Goal: Task Accomplishment & Management: Use online tool/utility

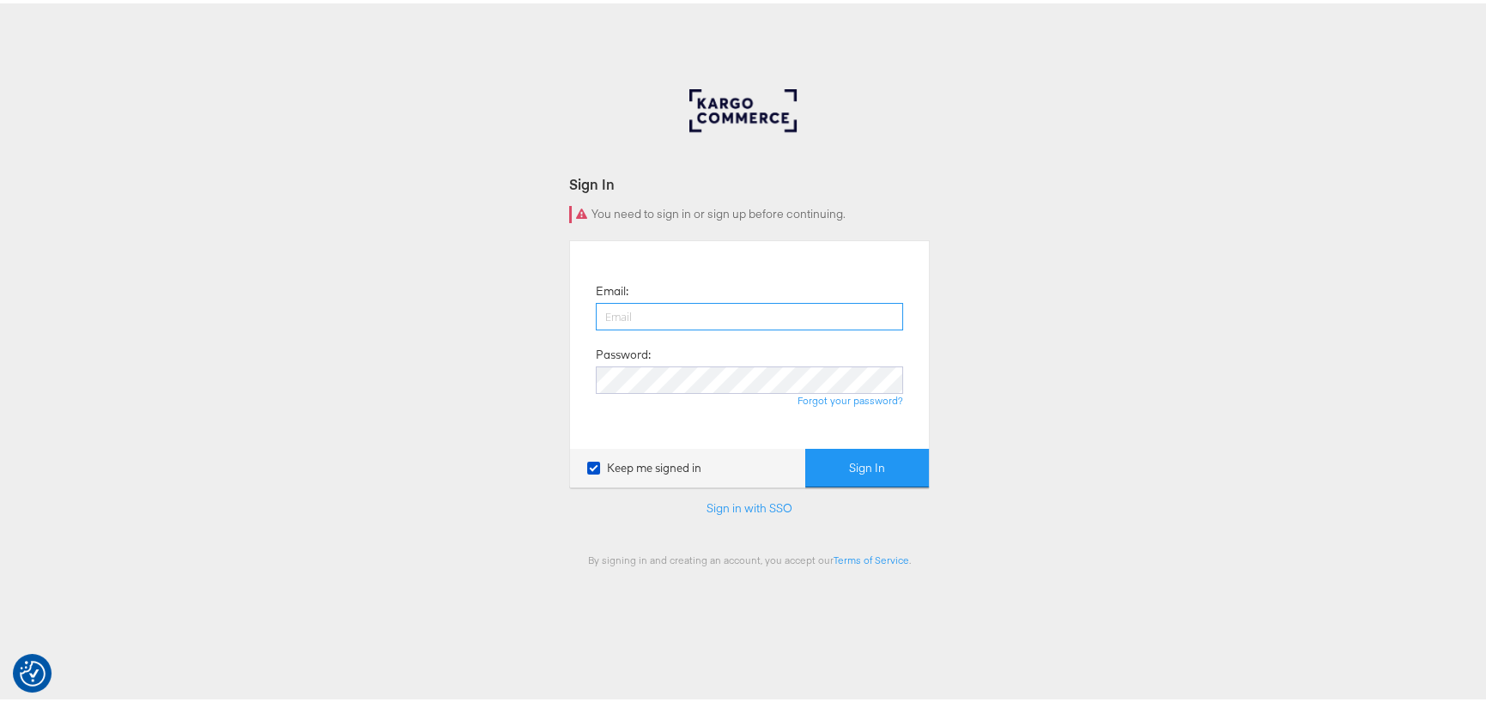
type input "george.aguila@kargo.com"
click at [875, 464] on button "Sign In" at bounding box center [867, 465] width 124 height 39
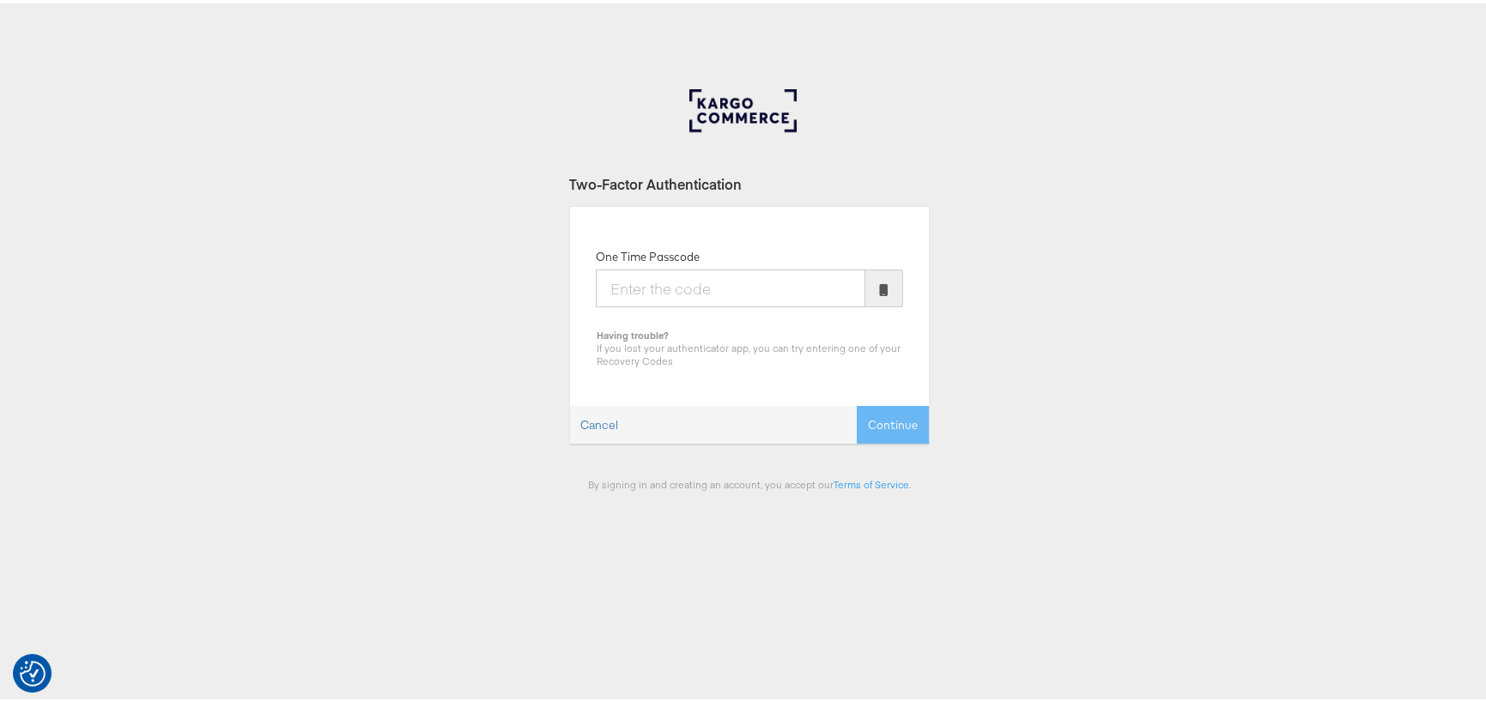
click at [693, 282] on input "One Time Passcode" at bounding box center [731, 285] width 270 height 38
type input "093426"
click at [861, 421] on button "Continue" at bounding box center [893, 422] width 72 height 39
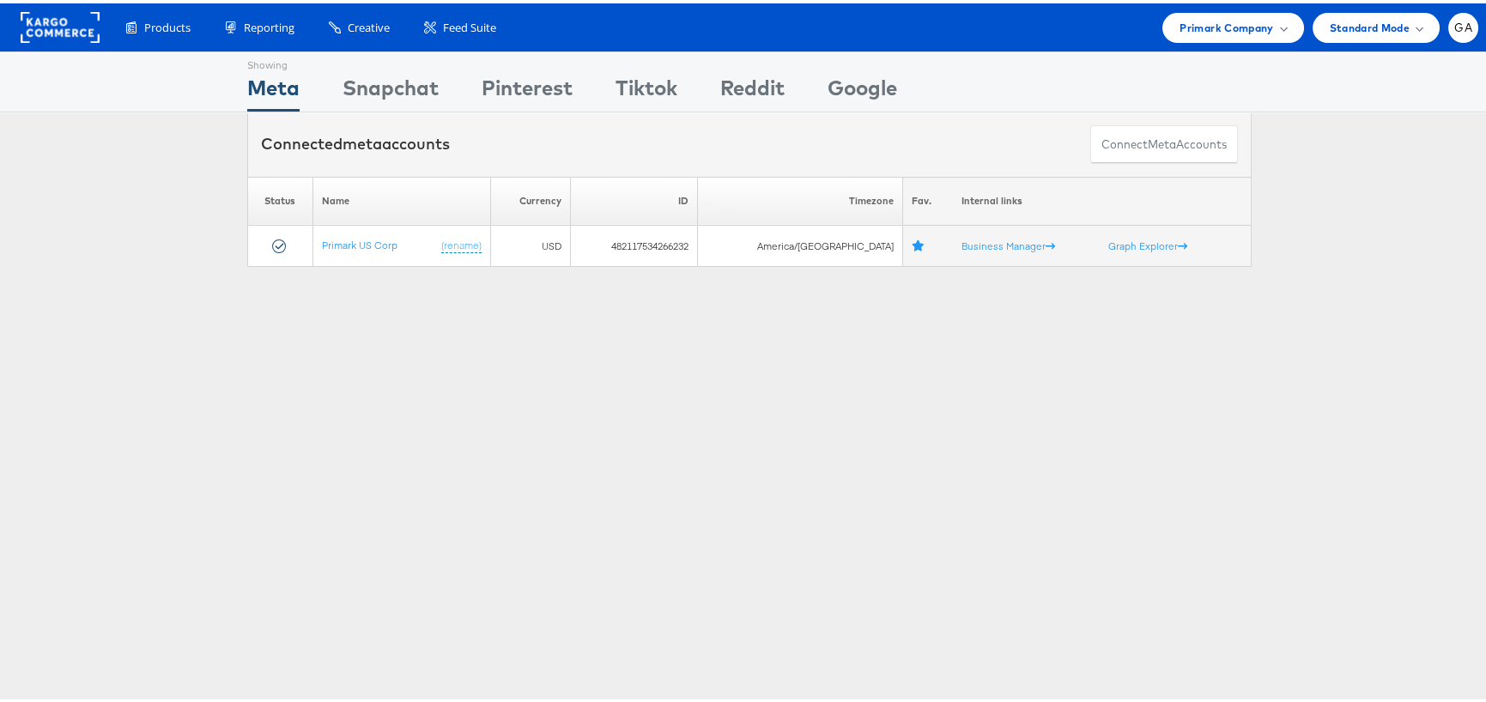
click at [61, 17] on rect at bounding box center [60, 24] width 79 height 31
click at [1231, 19] on span "Primark Company" at bounding box center [1227, 24] width 94 height 18
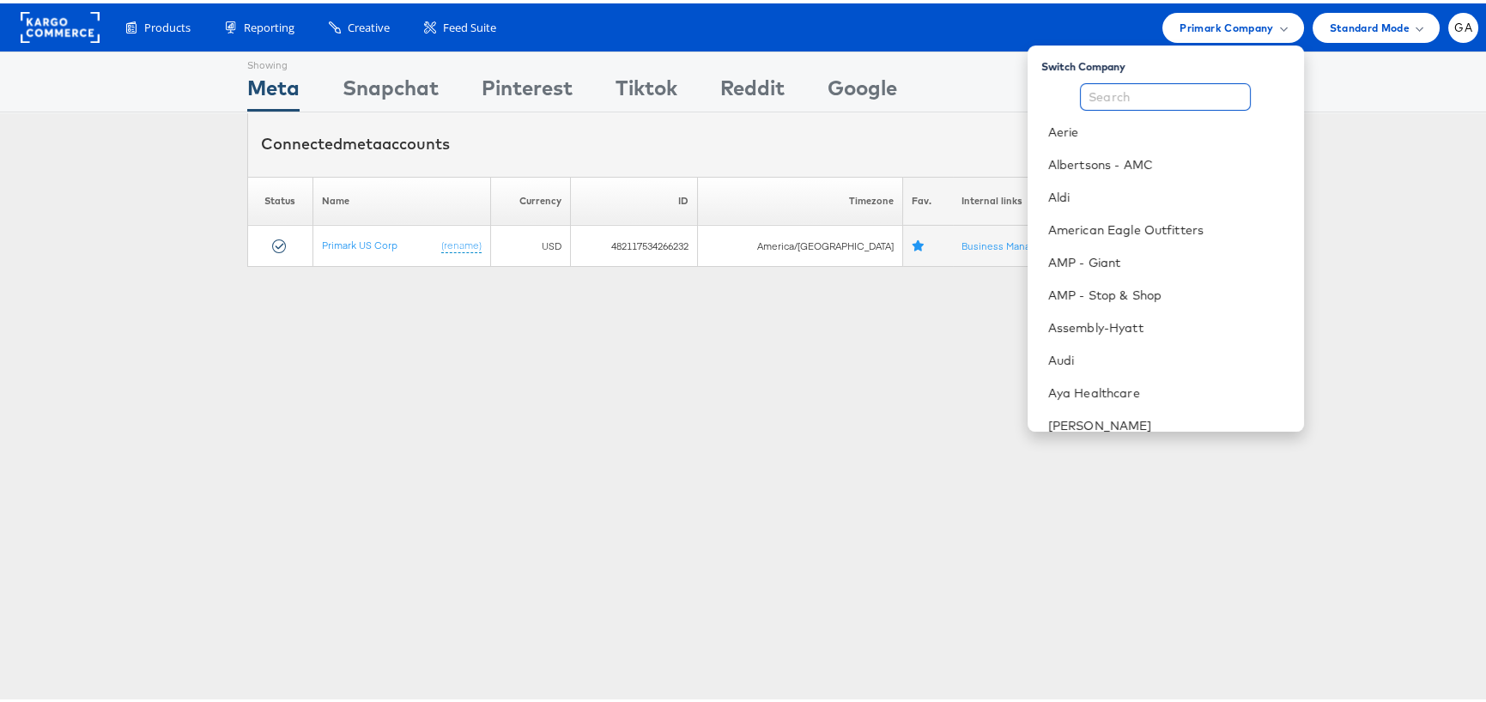
click at [1154, 99] on input "text" at bounding box center [1165, 93] width 171 height 27
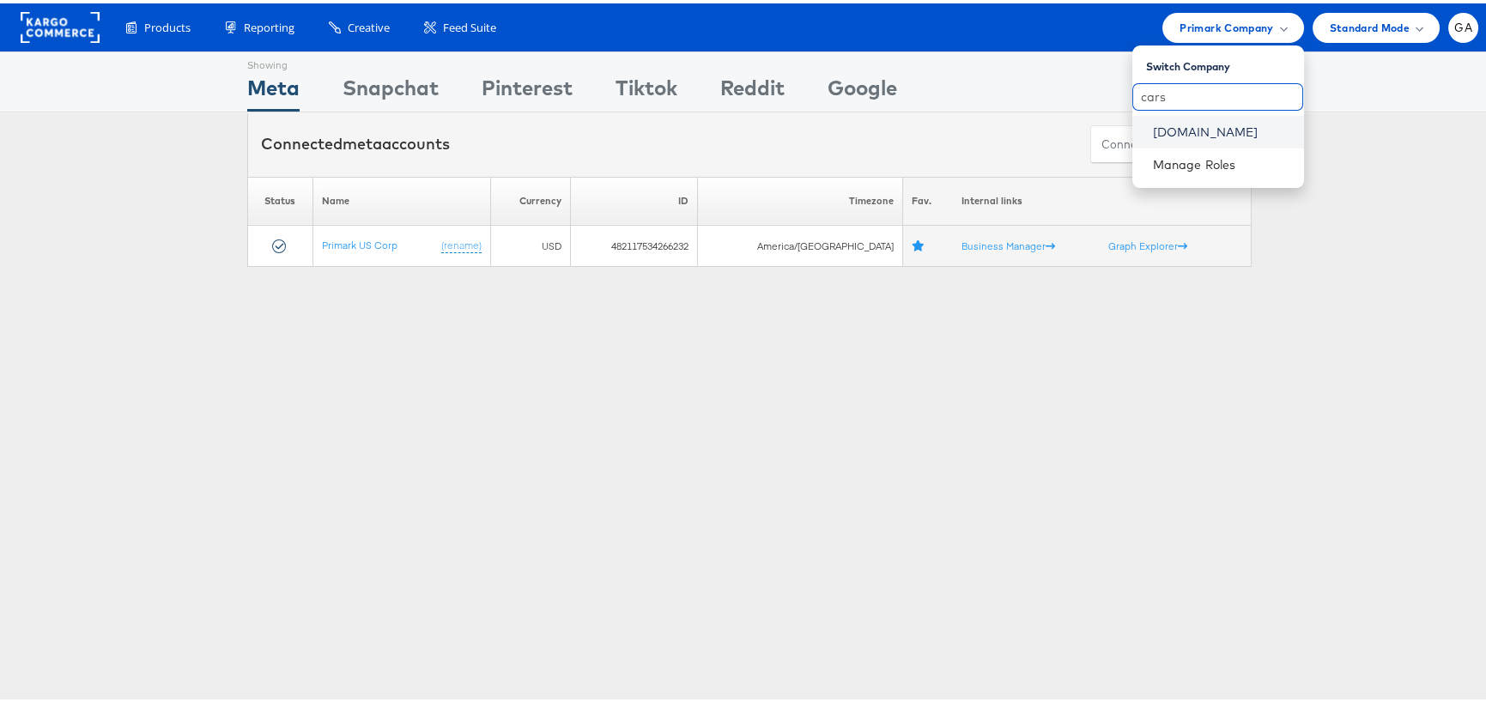
type input "cars"
click at [1160, 126] on link "[DOMAIN_NAME]" at bounding box center [1221, 128] width 137 height 17
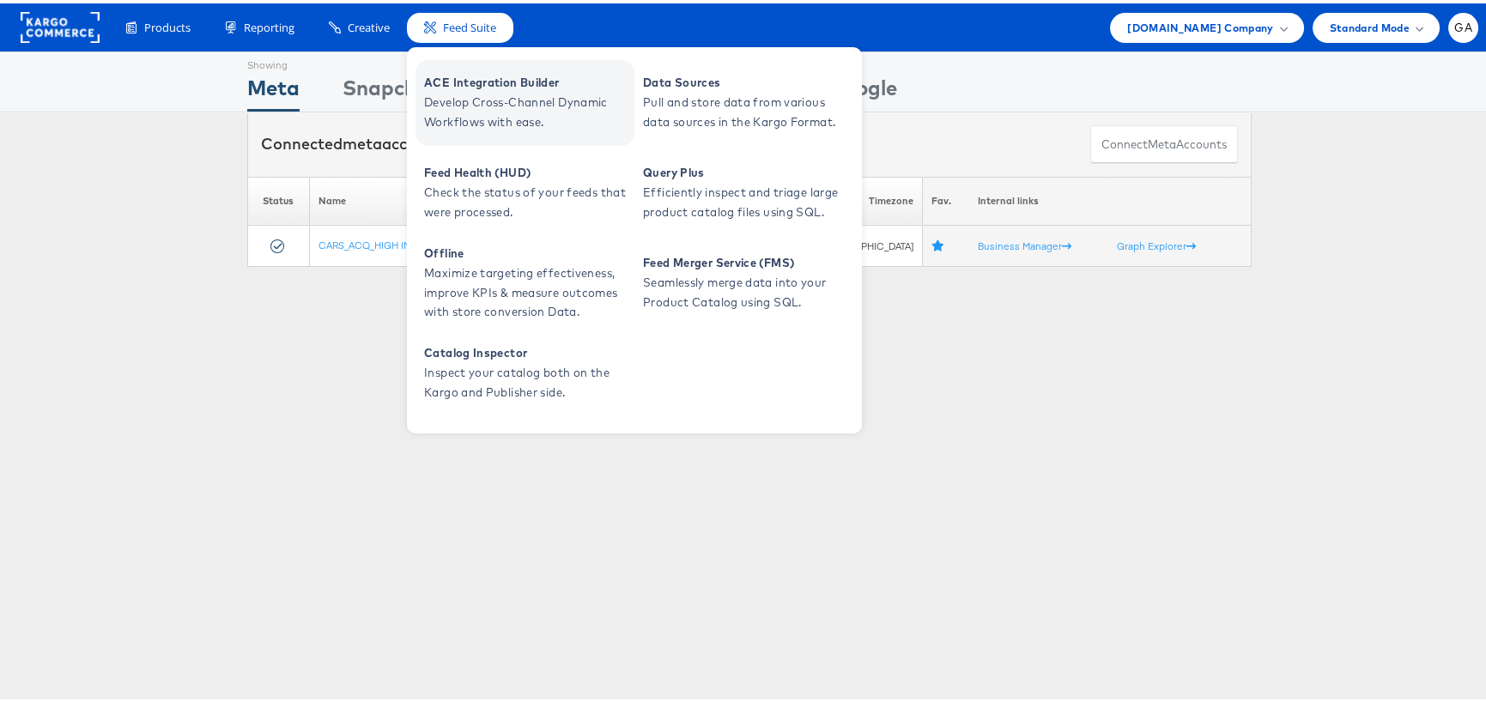
click at [495, 91] on span "Develop Cross-Channel Dynamic Workflows with ease." at bounding box center [527, 108] width 206 height 39
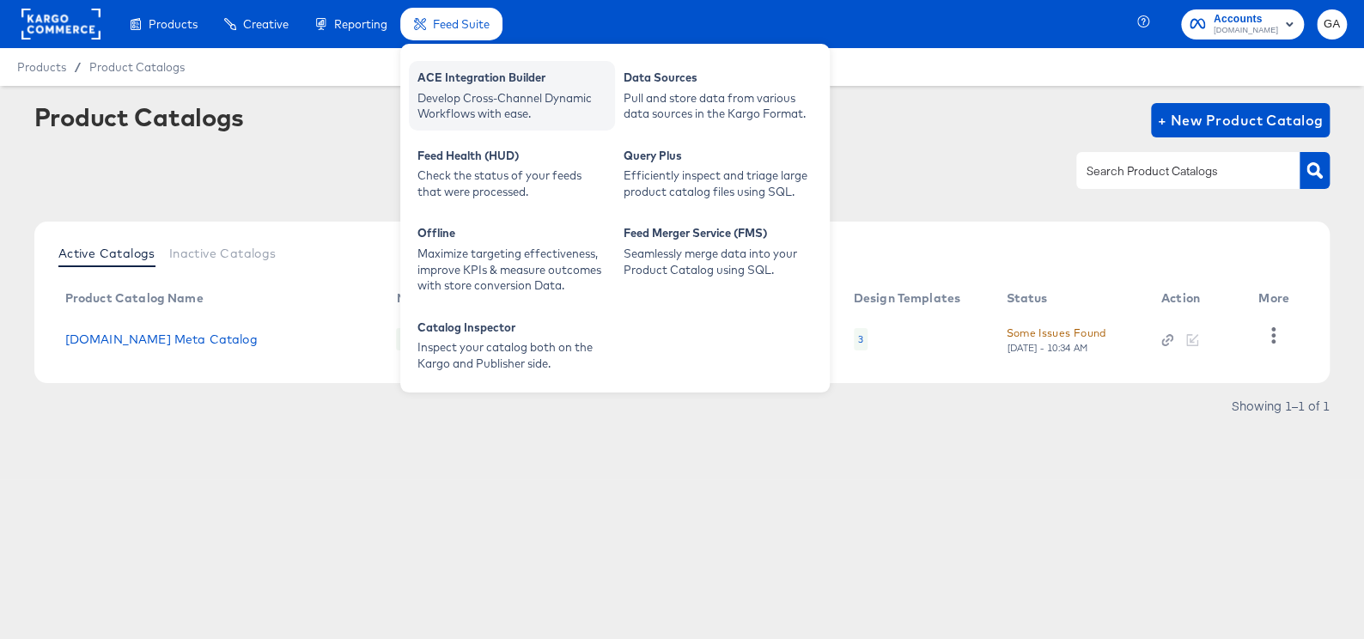
click at [453, 77] on div "ACE Integration Builder" at bounding box center [511, 80] width 189 height 21
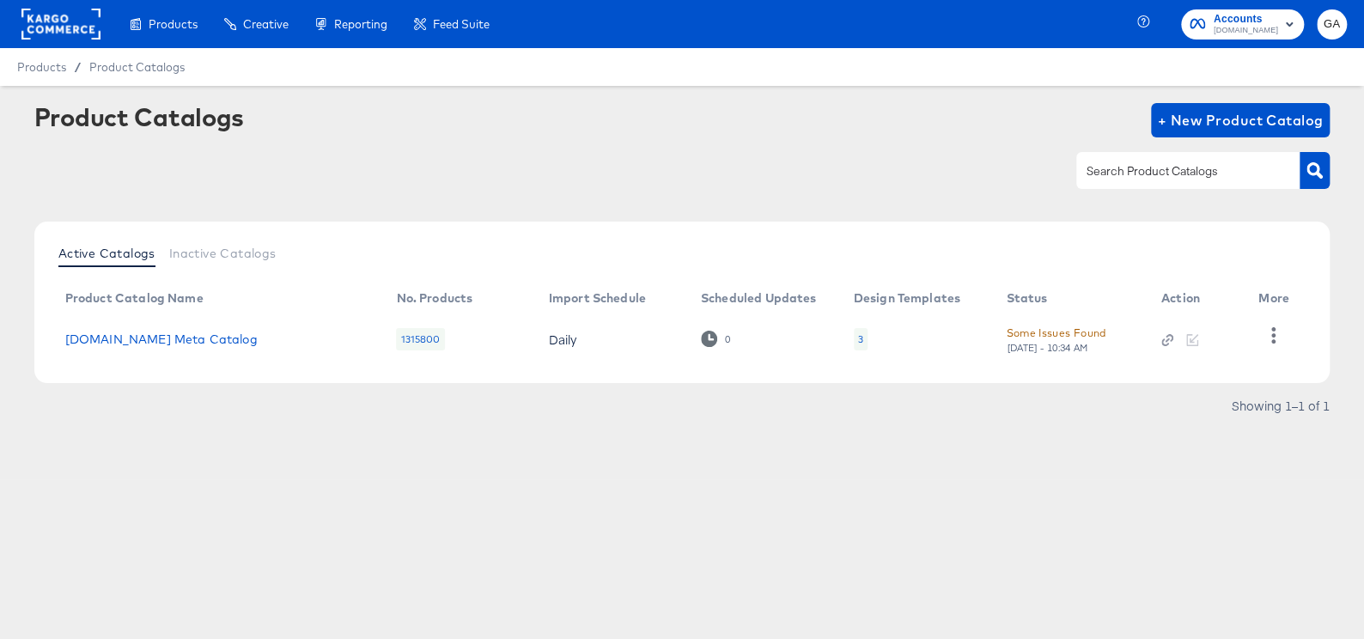
click at [72, 15] on rect at bounding box center [60, 24] width 79 height 31
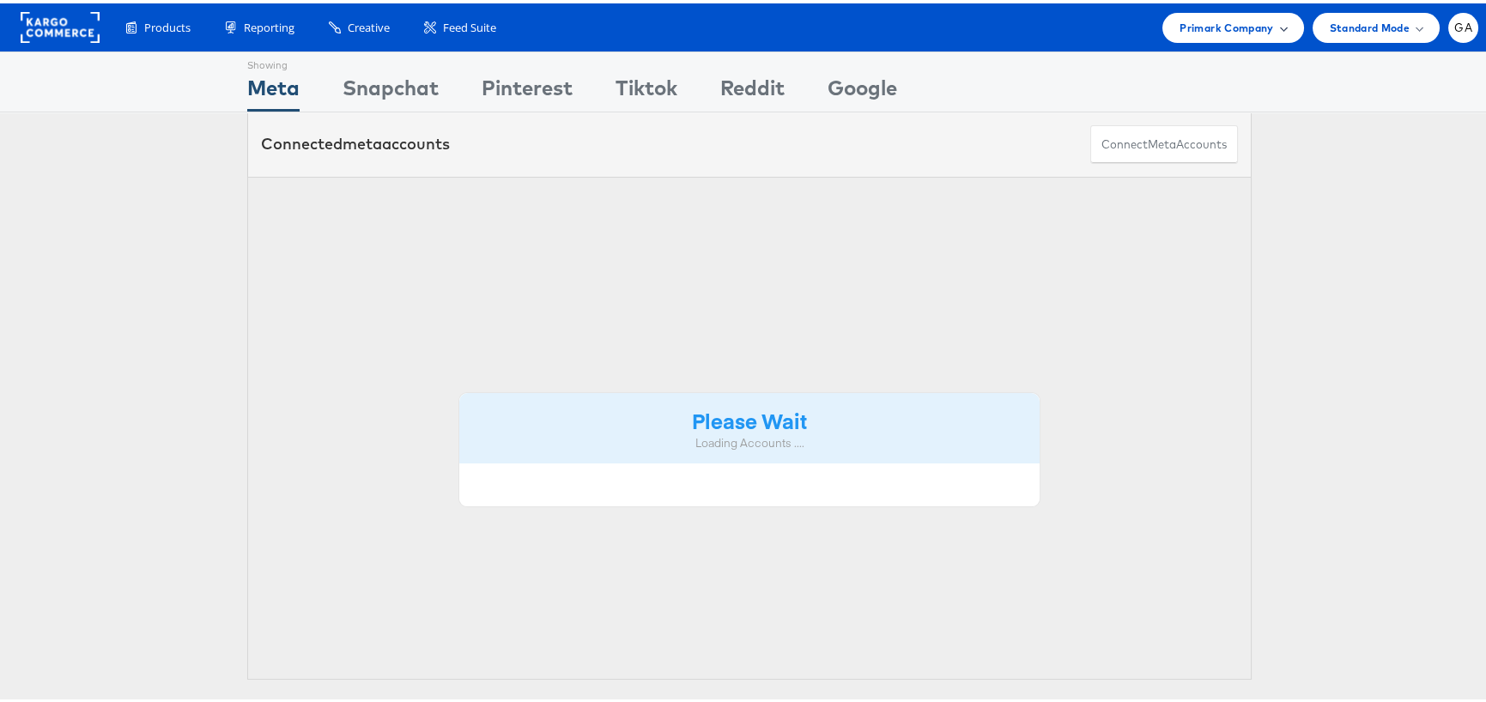
click at [1259, 15] on span "Primark Company" at bounding box center [1227, 24] width 94 height 18
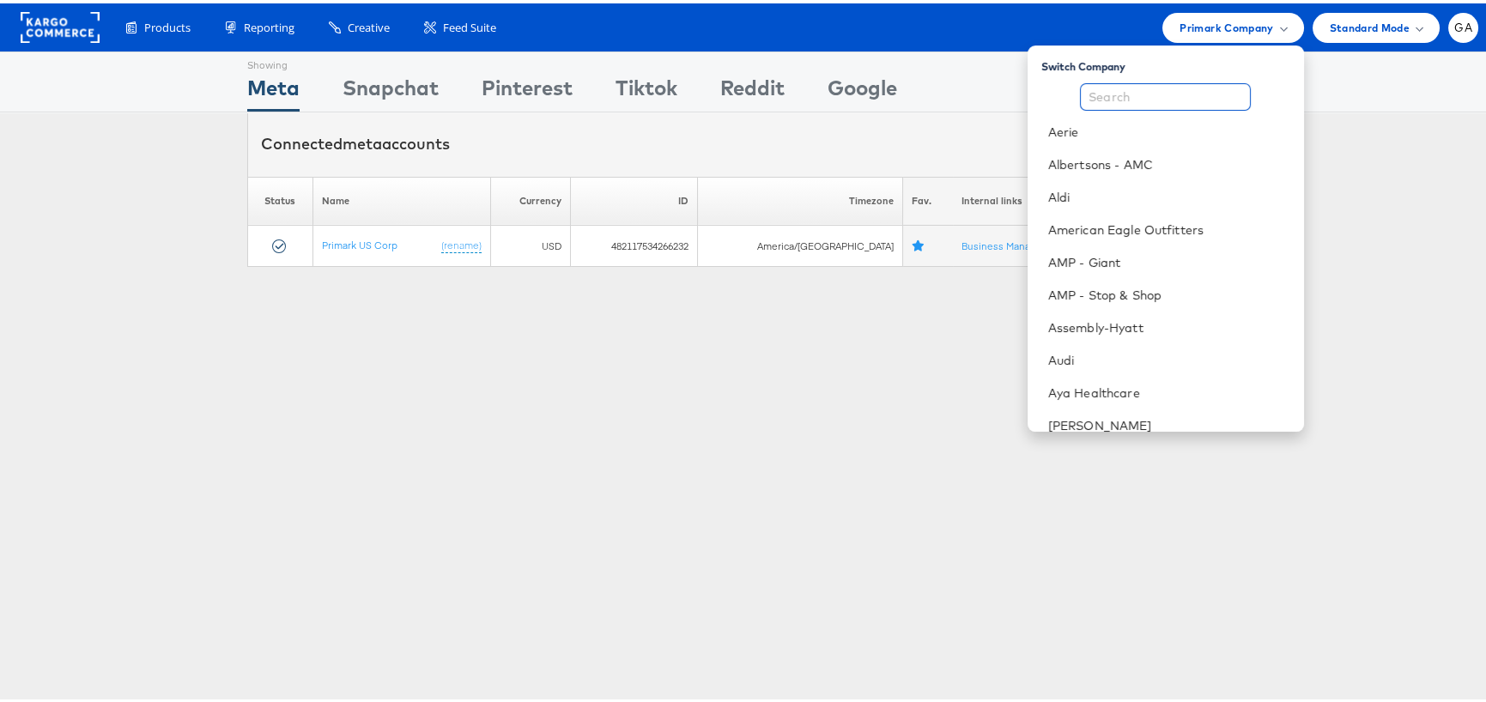
click at [1187, 94] on input "text" at bounding box center [1165, 93] width 171 height 27
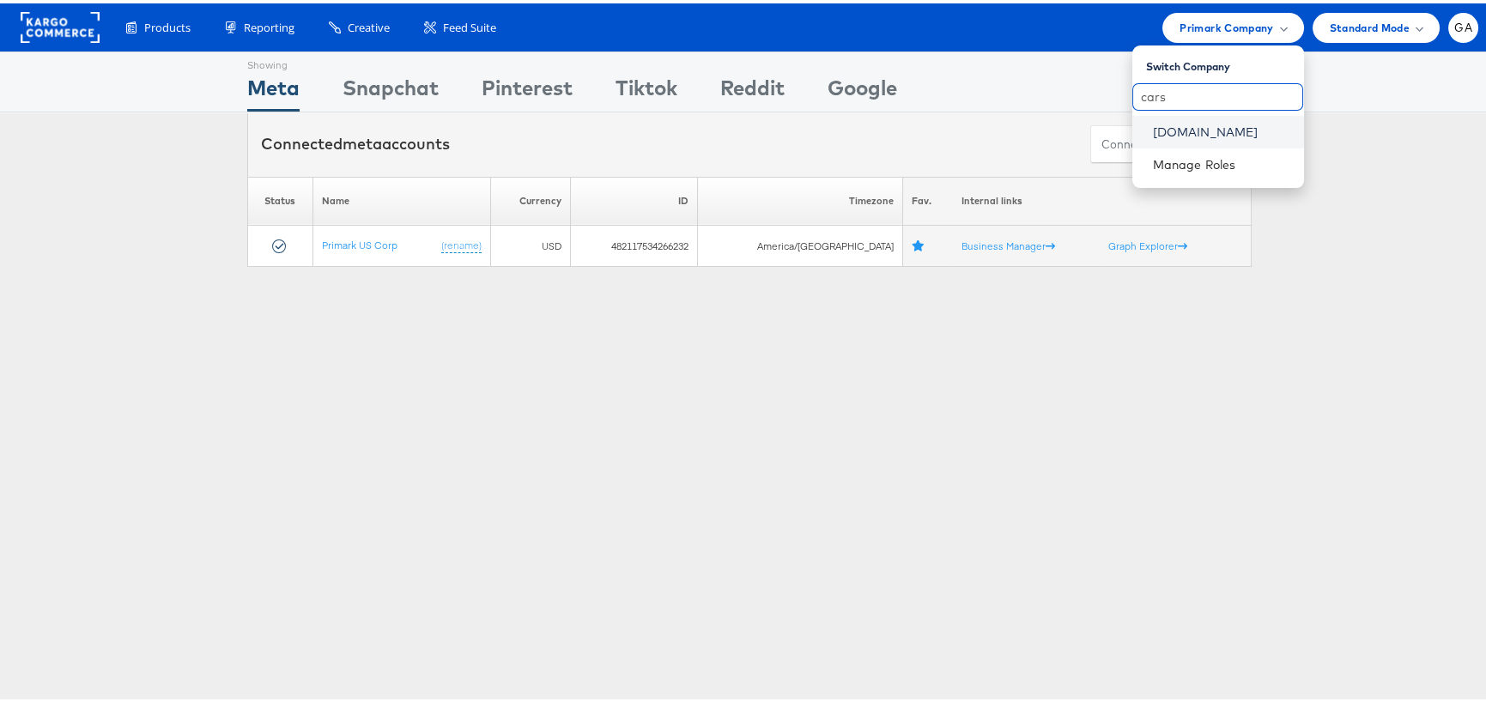
type input "cars"
click at [1178, 124] on link "Cars.com" at bounding box center [1221, 128] width 137 height 17
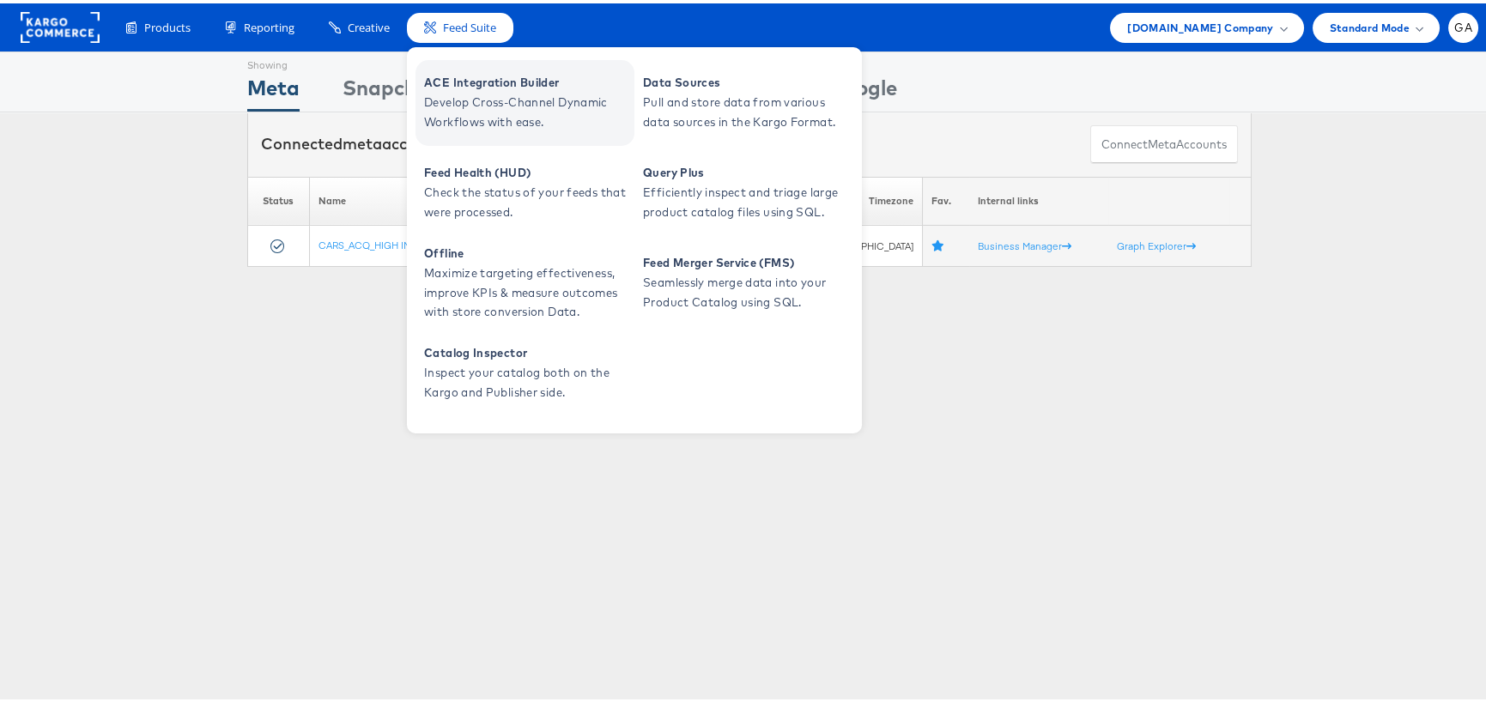
click at [483, 90] on span "Develop Cross-Channel Dynamic Workflows with ease." at bounding box center [527, 108] width 206 height 39
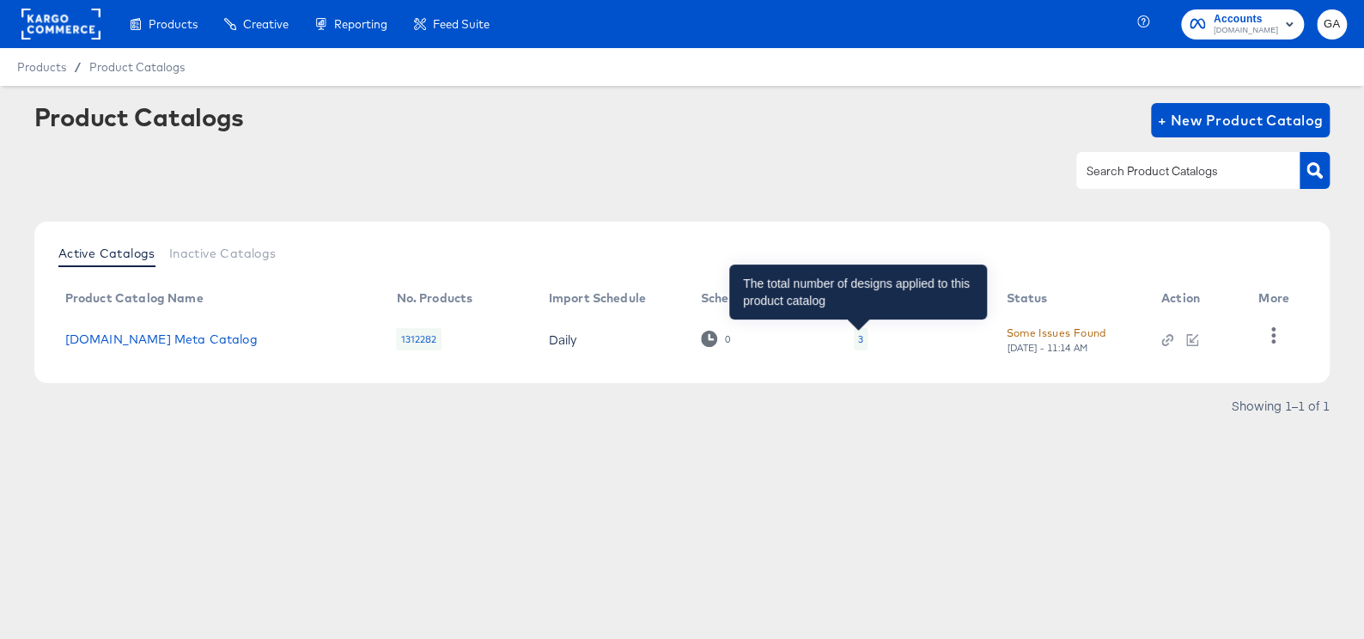
click at [858, 334] on div "3" at bounding box center [860, 339] width 5 height 14
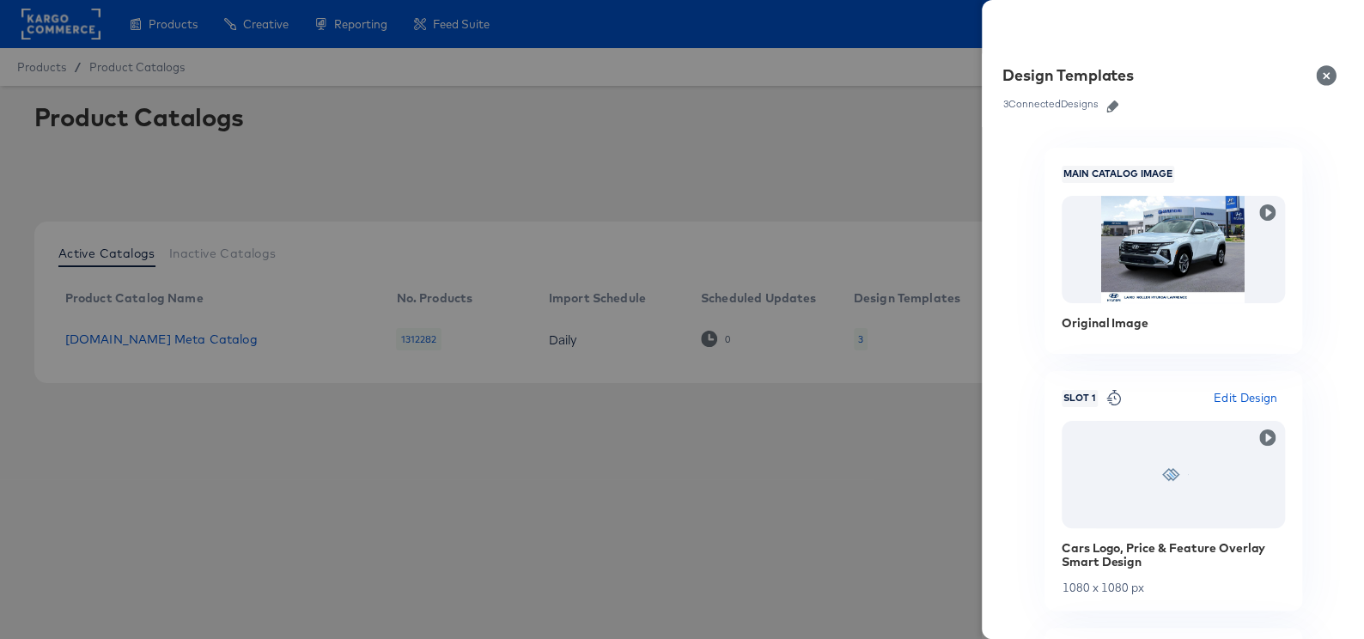
click at [147, 356] on div at bounding box center [682, 319] width 1364 height 639
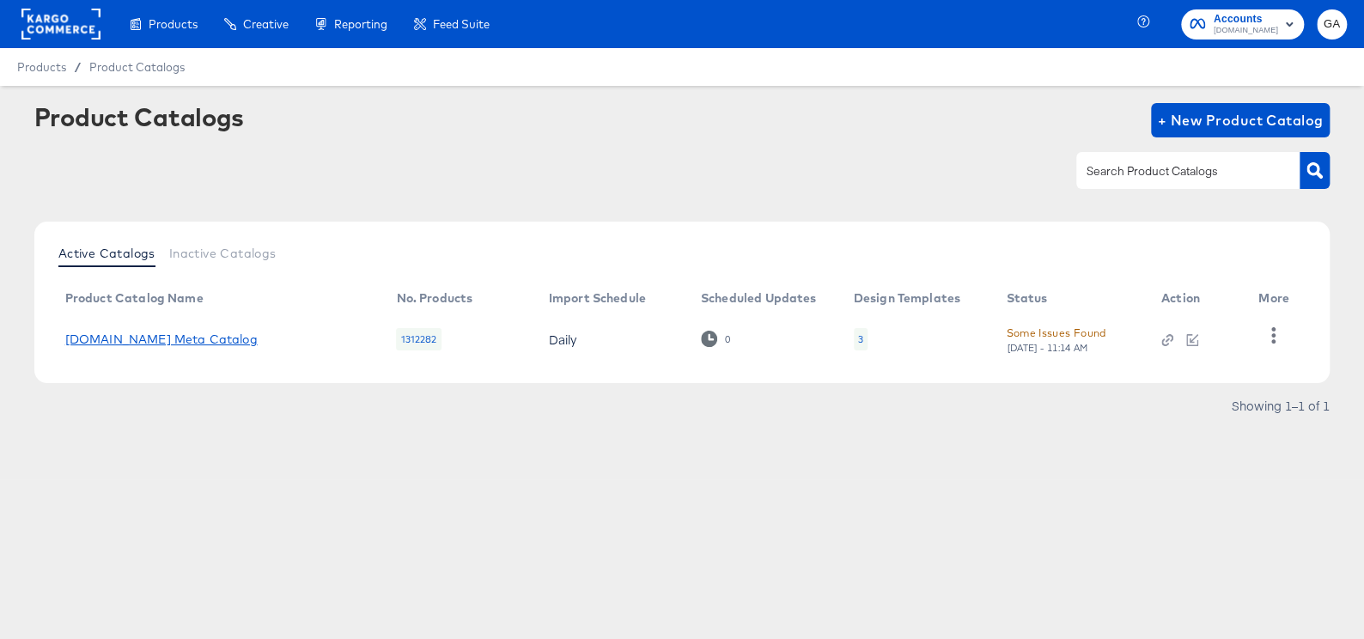
click at [144, 341] on link "[DOMAIN_NAME] Meta Catalog" at bounding box center [161, 339] width 192 height 14
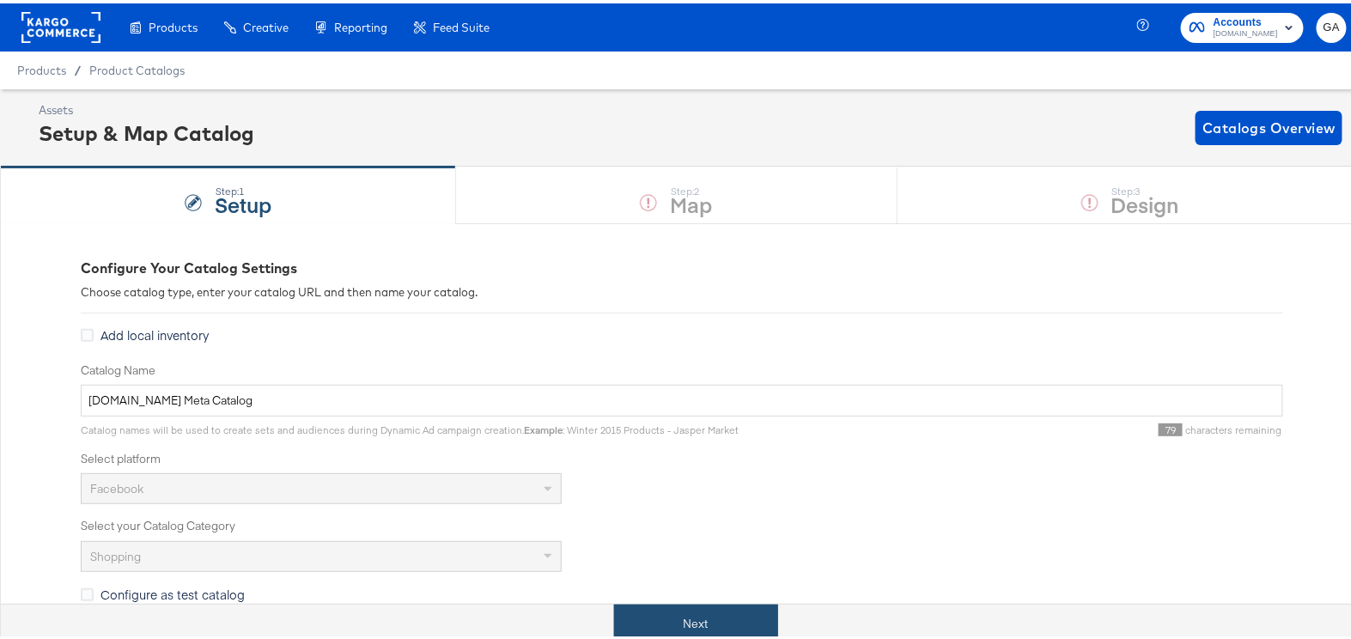
click at [663, 605] on button "Next" at bounding box center [696, 620] width 164 height 39
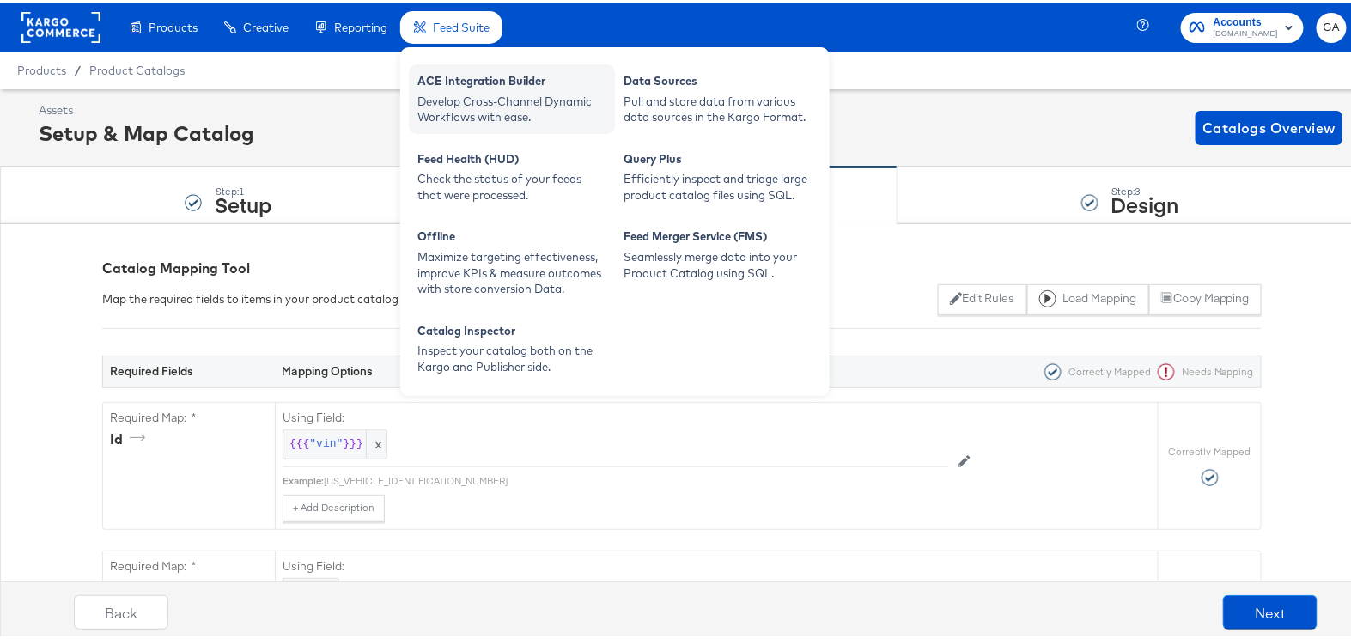
click at [449, 79] on div "ACE Integration Builder" at bounding box center [511, 80] width 189 height 21
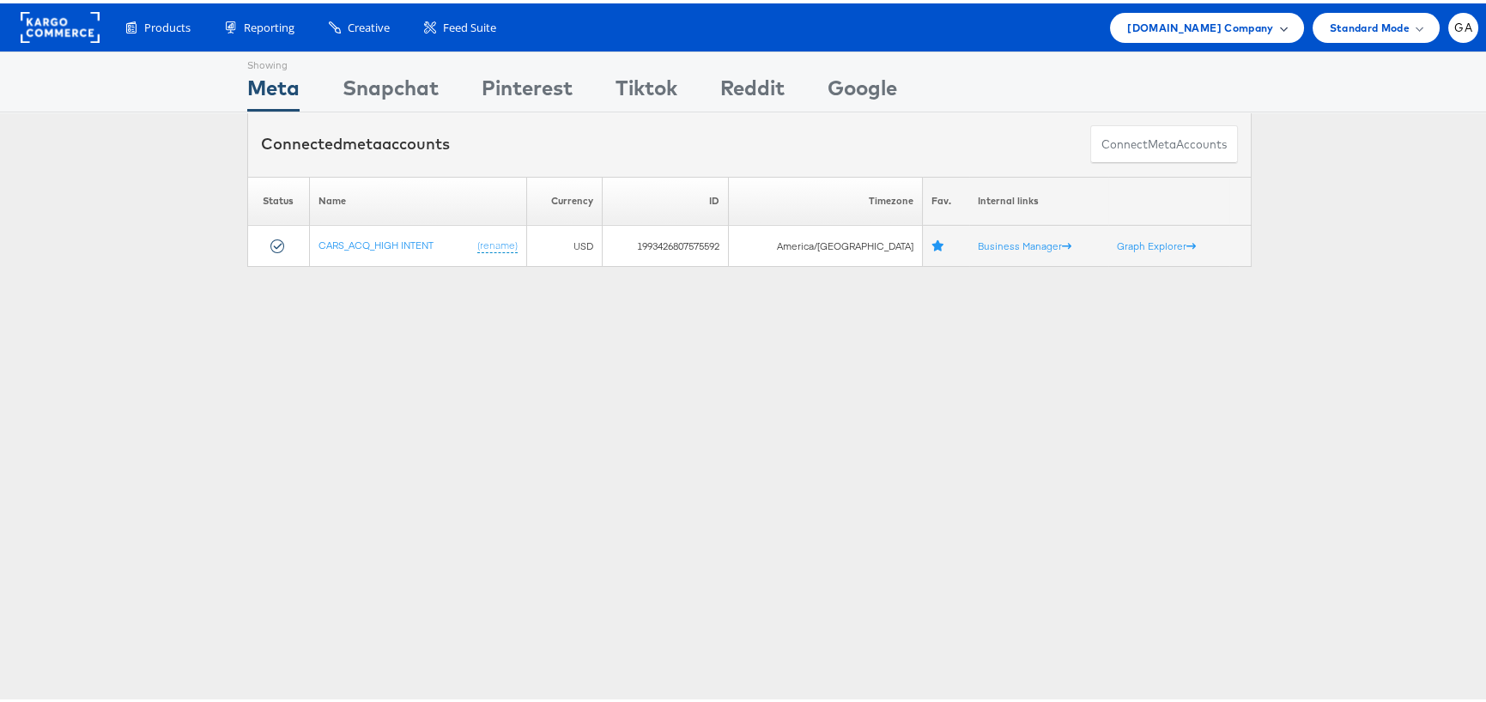
click at [1210, 31] on span "Cars.com Company" at bounding box center [1200, 24] width 146 height 18
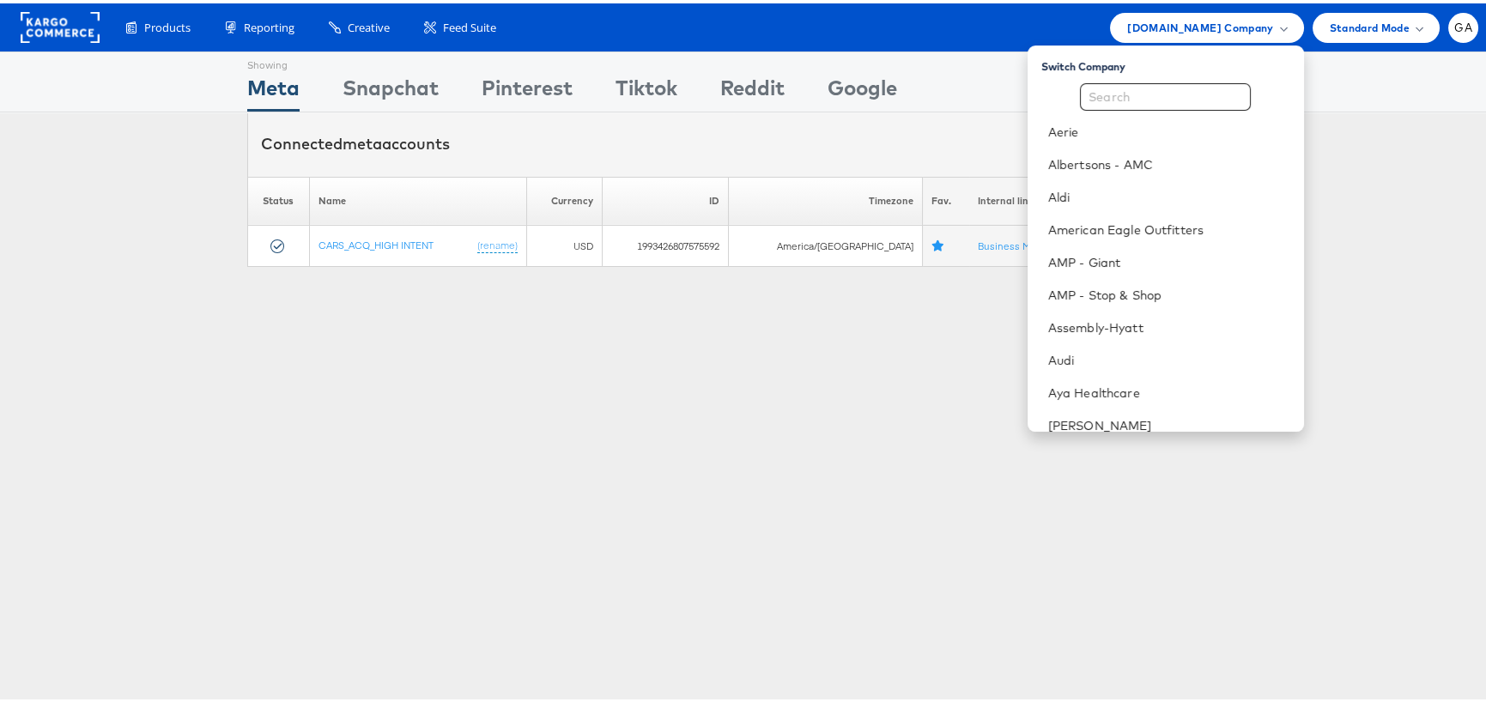
click at [970, 97] on div "Showing Meta Showing Snapchat Showing Pinterest Showing Tiktok Showing Reddit S…" at bounding box center [749, 78] width 1005 height 59
